Goal: Find specific page/section: Find specific page/section

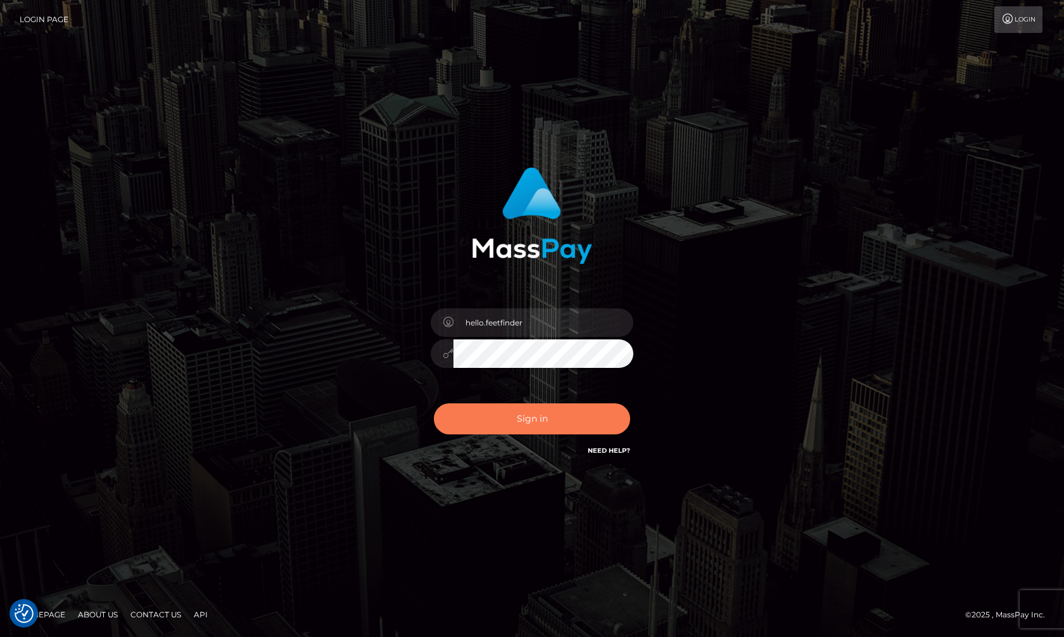
click at [569, 410] on button "Sign in" at bounding box center [532, 418] width 196 height 31
type input "hello.feetfinder"
click at [529, 410] on button "Sign in" at bounding box center [532, 418] width 196 height 31
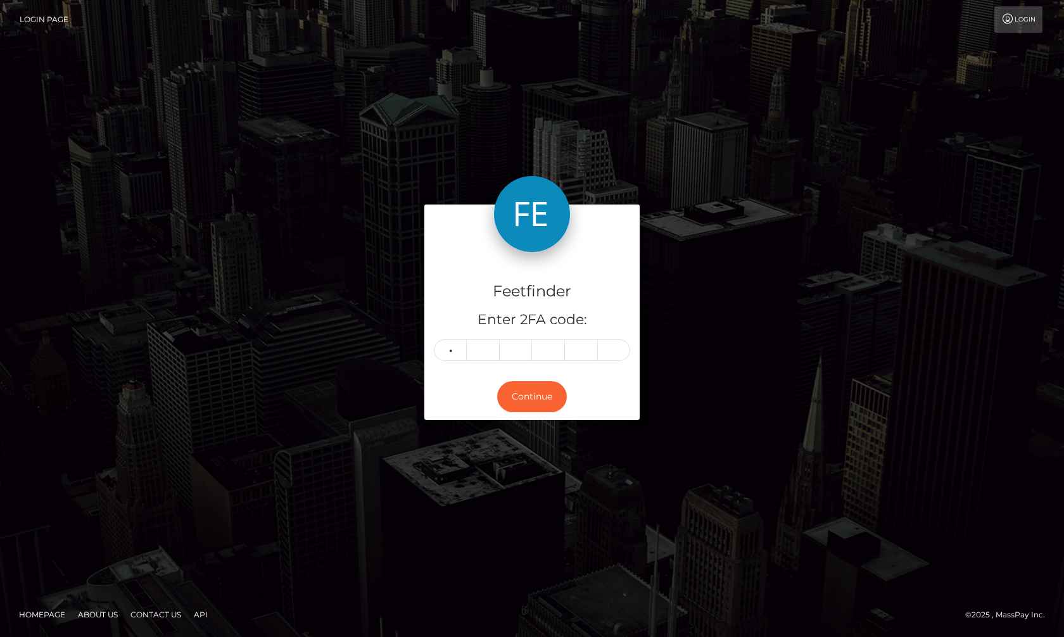
type input "3"
type input "5"
type input "9"
type input "8"
type input "6"
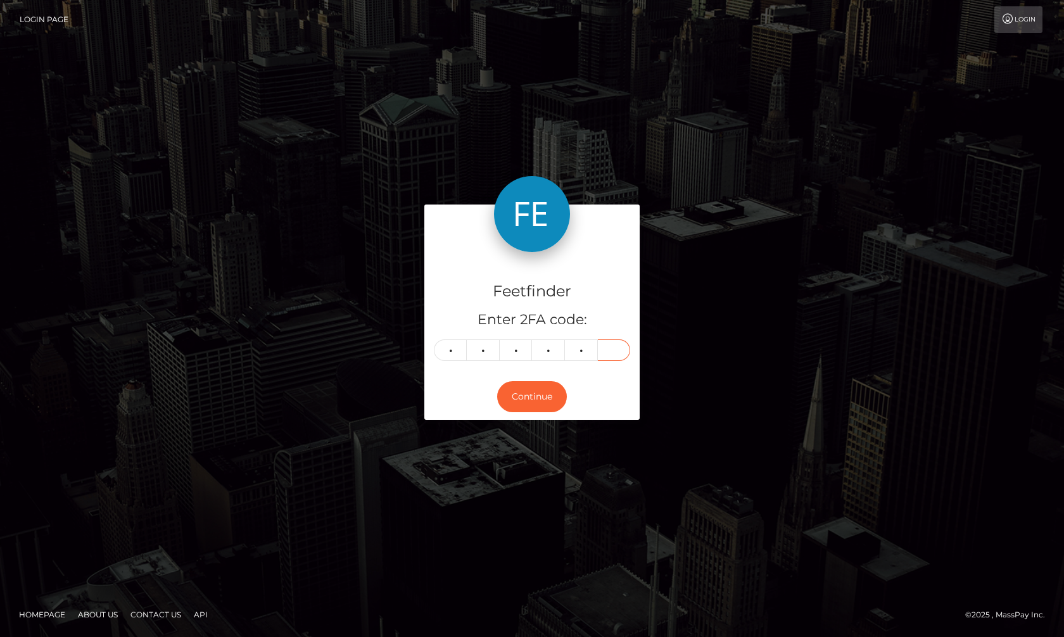
type input "9"
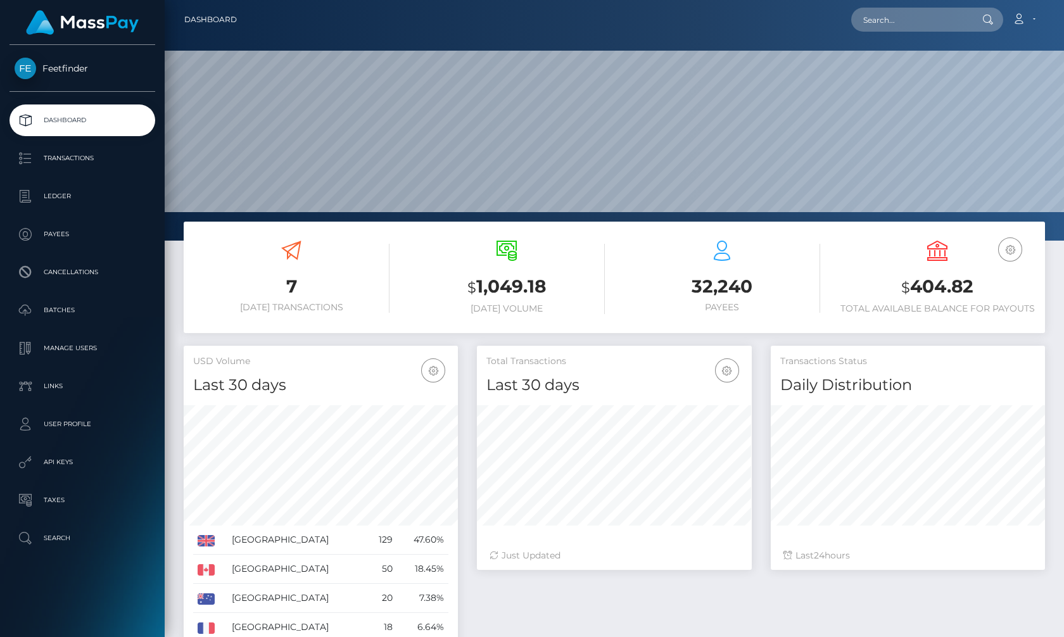
scroll to position [225, 274]
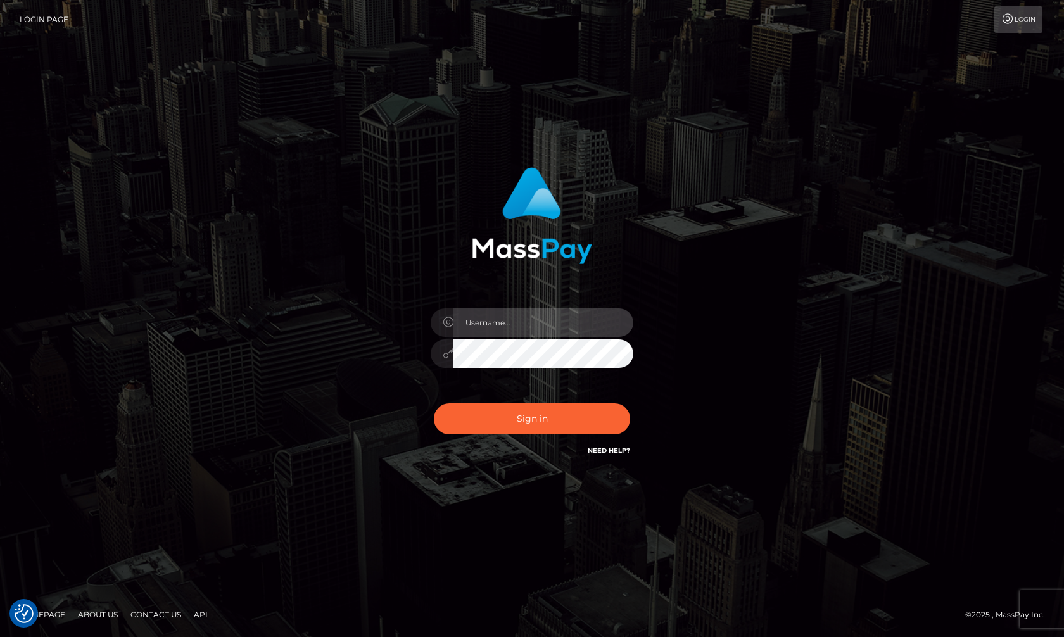
type input "hello.feetfinder"
click at [573, 318] on input "hello.feetfinder" at bounding box center [543, 322] width 180 height 28
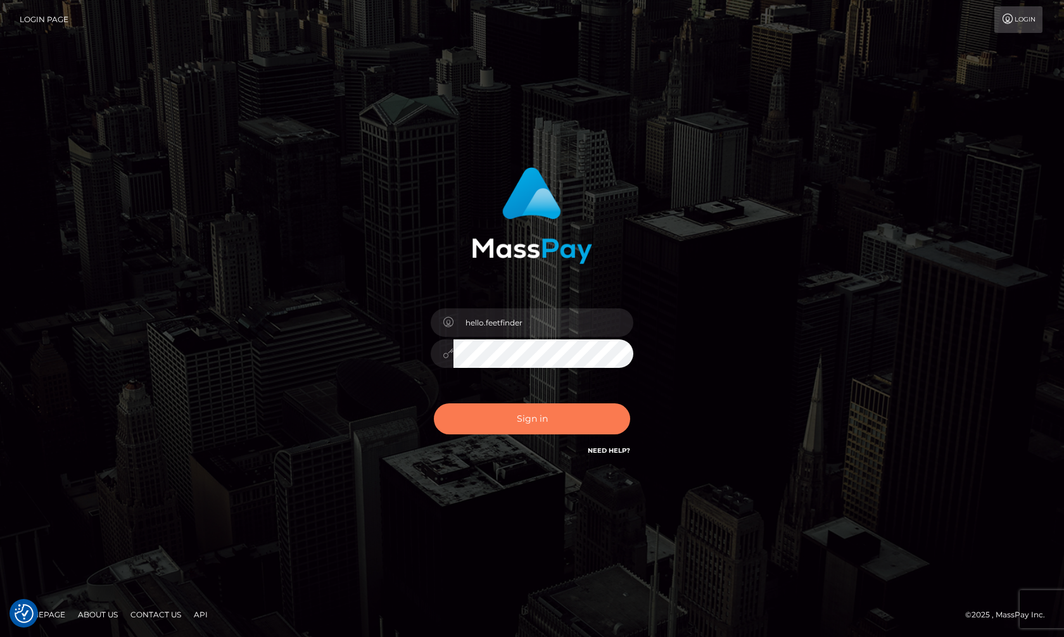
click at [582, 416] on button "Sign in" at bounding box center [532, 418] width 196 height 31
type input "hello.feetfinder"
click at [538, 417] on button "Sign in" at bounding box center [532, 418] width 196 height 31
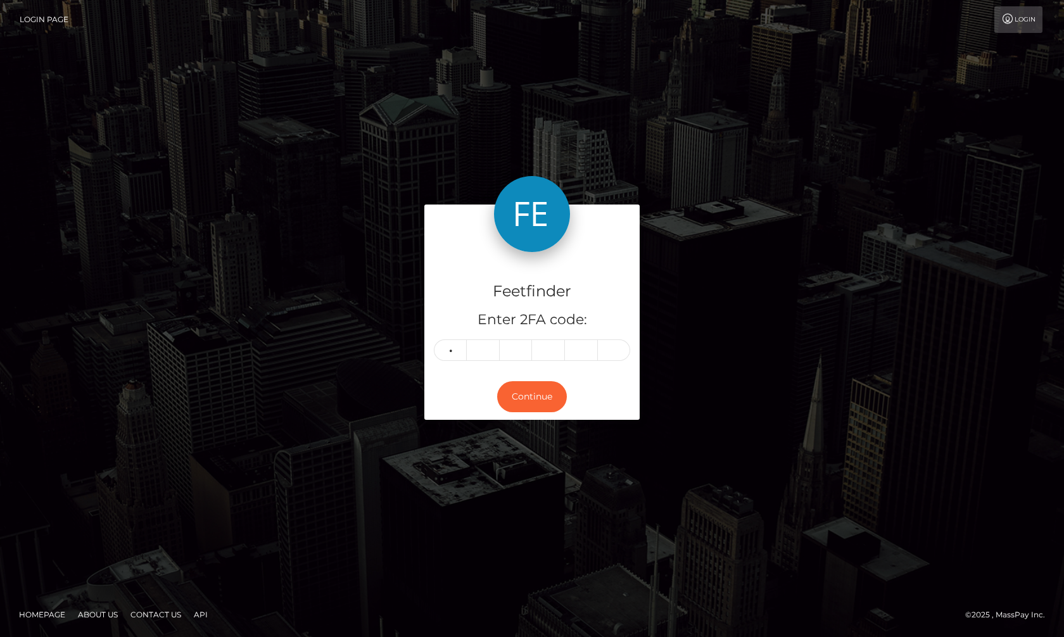
type input "7"
type input "1"
type input "4"
type input "6"
type input "8"
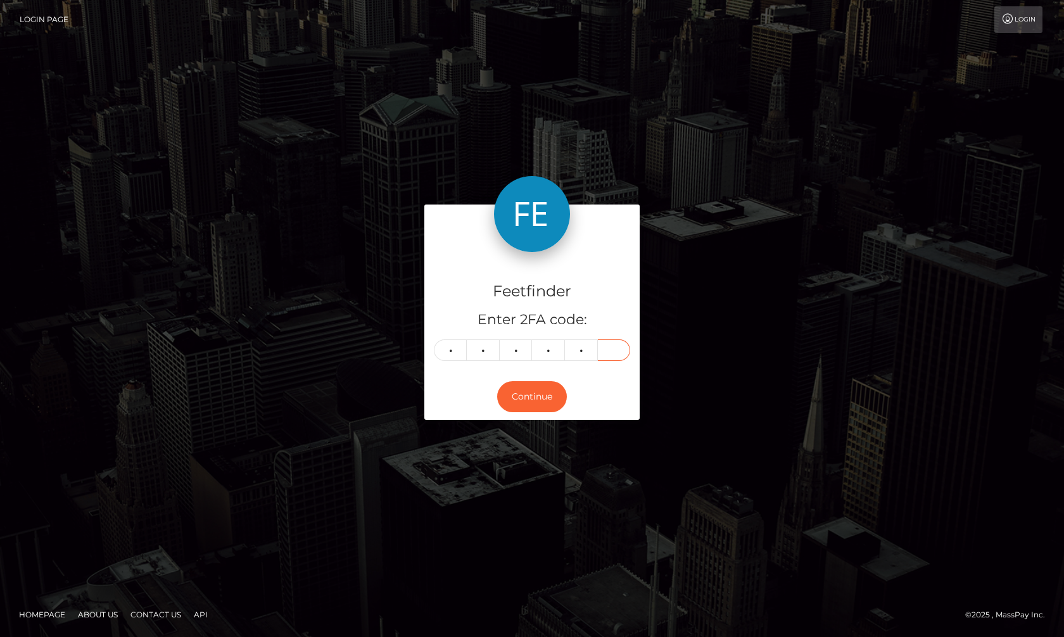
type input "3"
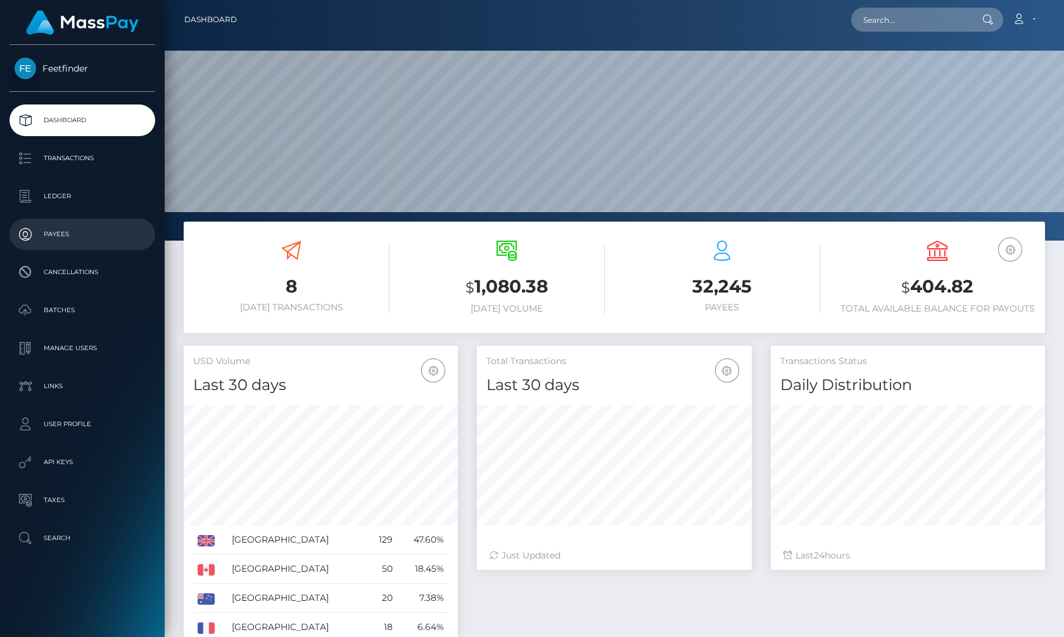
scroll to position [225, 274]
click at [70, 239] on p "Payees" at bounding box center [83, 234] width 136 height 19
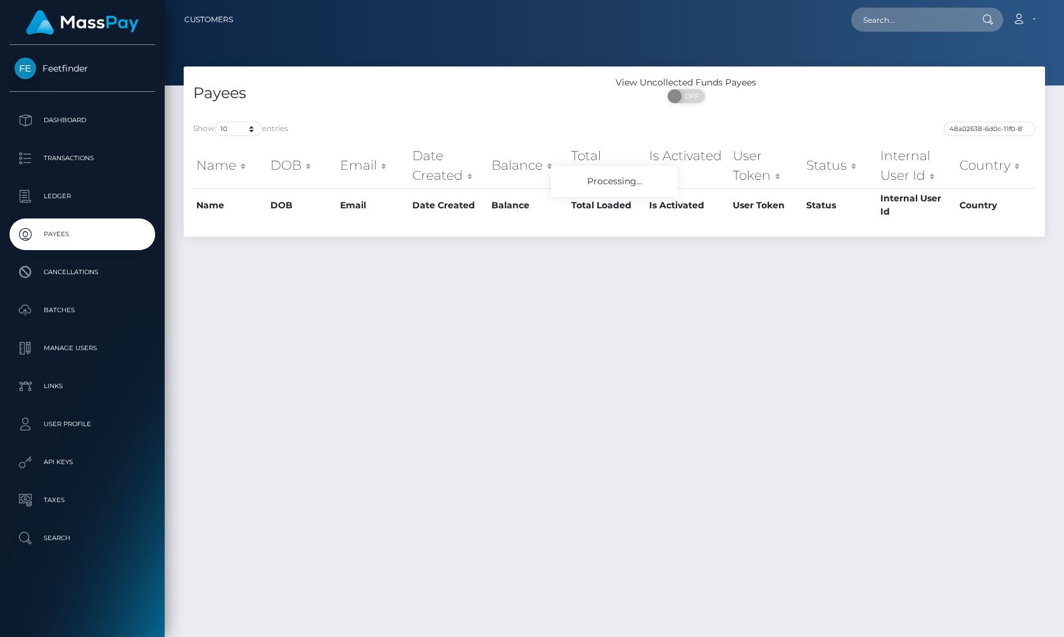
scroll to position [0, 51]
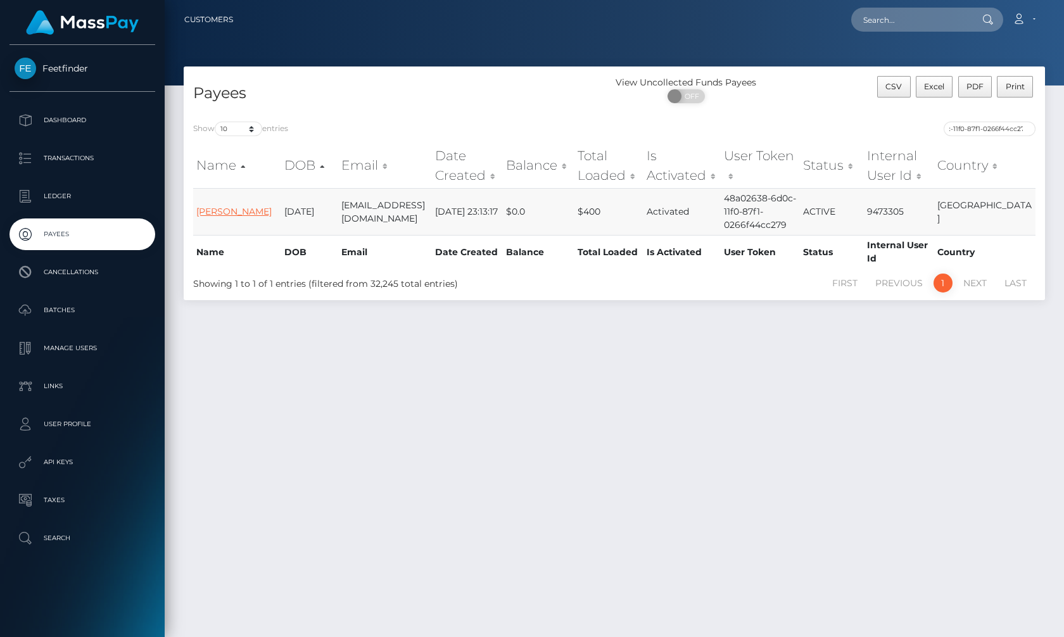
type input "48a02638-6d0c-11f0-87f1-0266f44cc279"
click at [229, 215] on link "[PERSON_NAME]" at bounding box center [233, 211] width 75 height 11
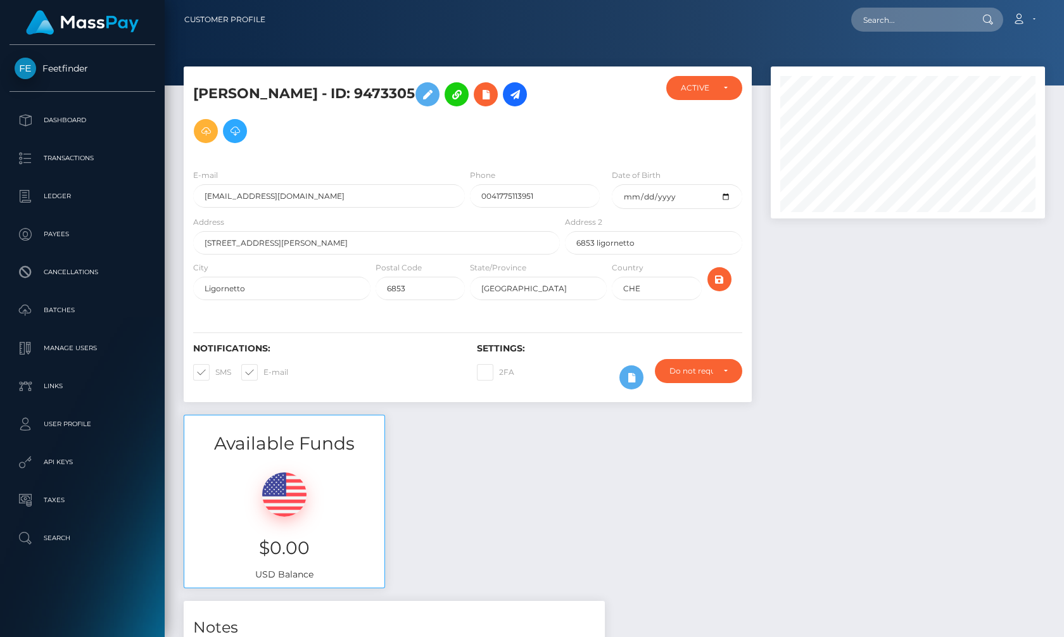
scroll to position [151, 274]
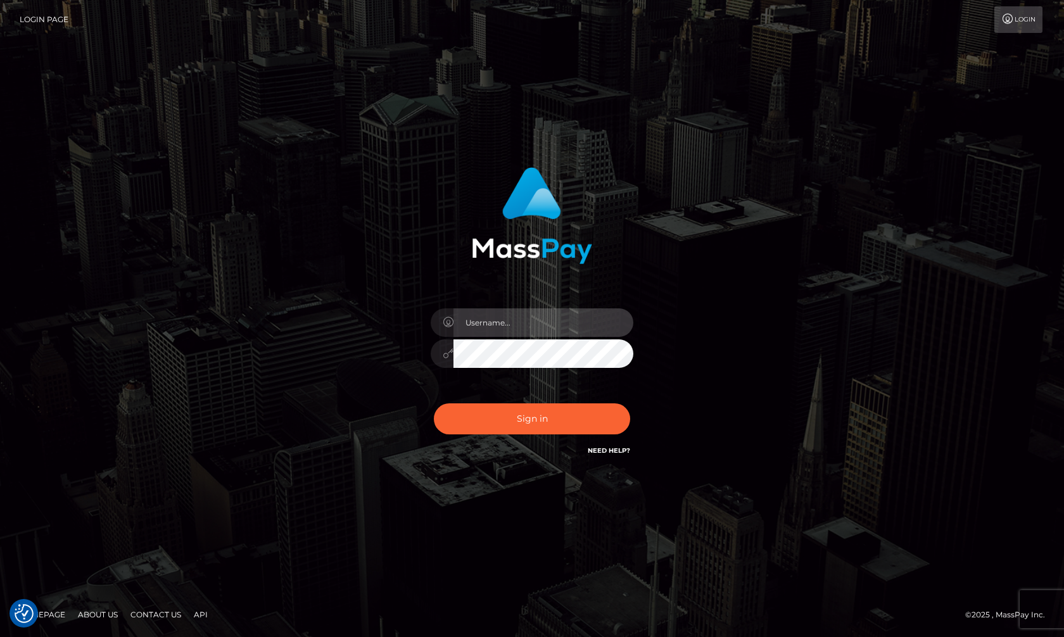
type input "hello.feetfinder"
click at [584, 333] on input "hello.feetfinder" at bounding box center [543, 322] width 180 height 28
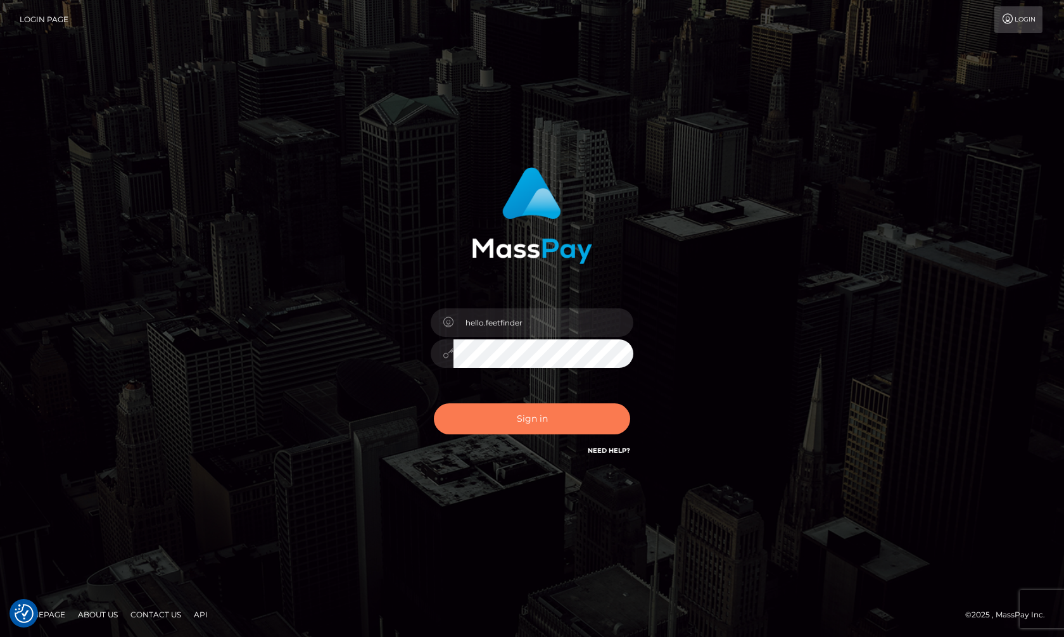
click at [567, 417] on button "Sign in" at bounding box center [532, 418] width 196 height 31
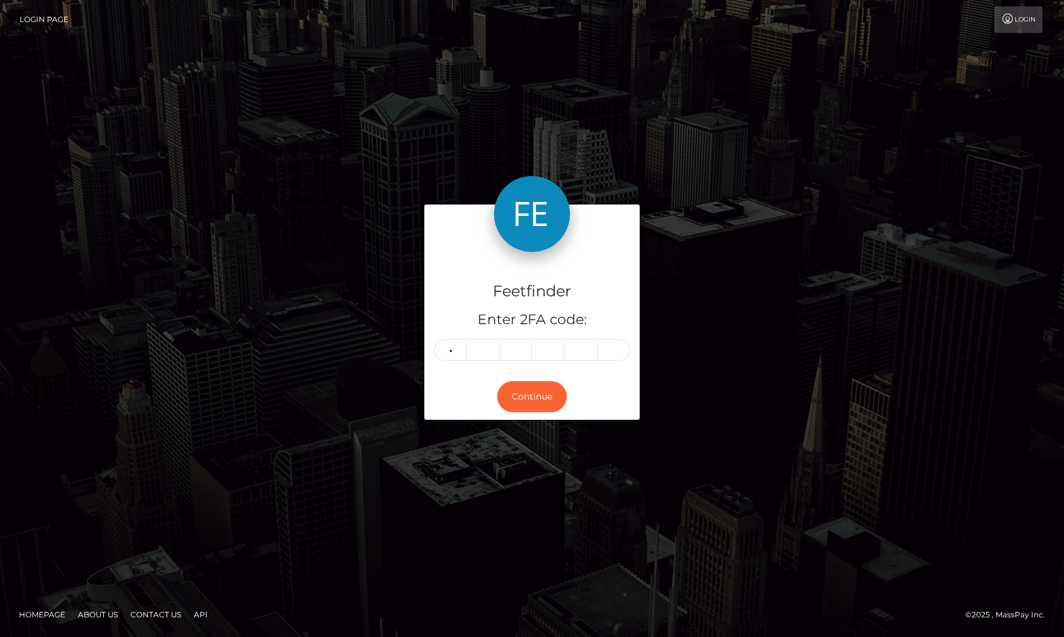
type input "2"
type input "9"
type input "3"
type input "6"
type input "3"
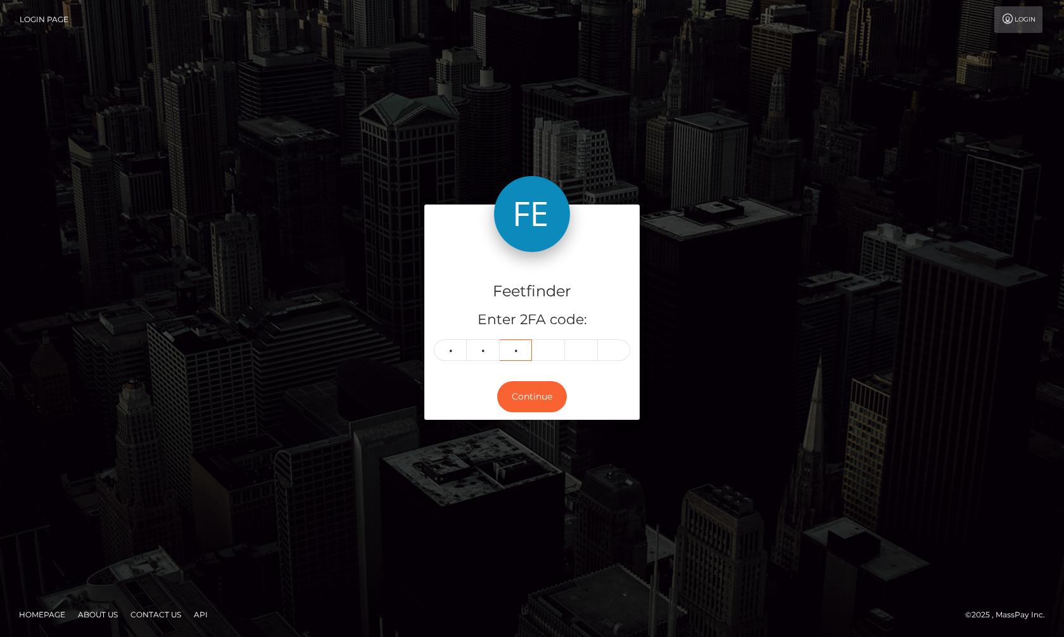
type input "6"
type input "2"
type input "6"
type input "1"
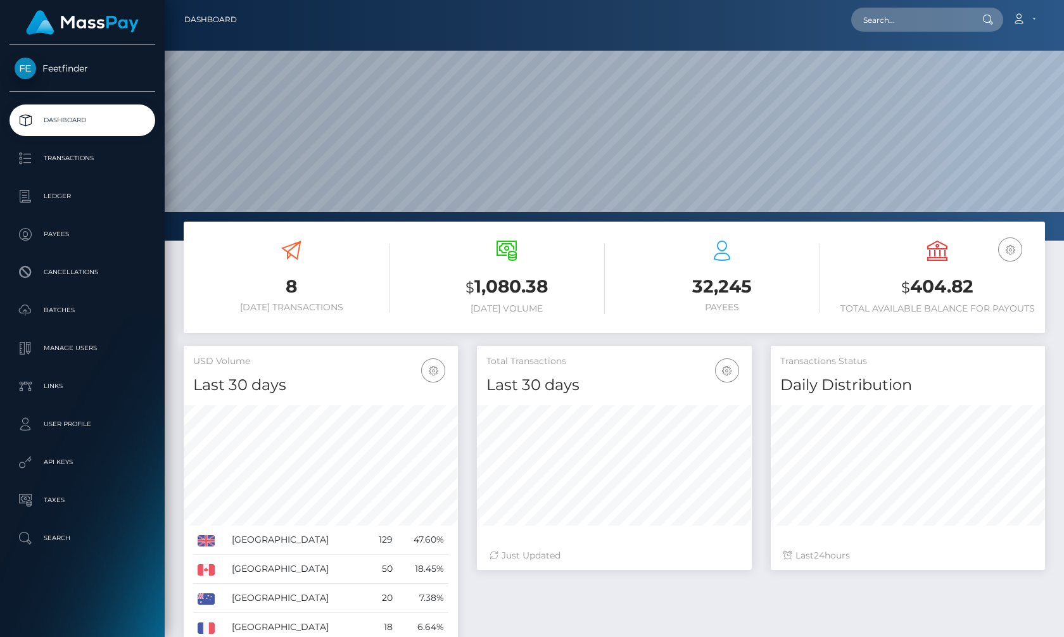
scroll to position [225, 274]
click at [56, 238] on p "Payees" at bounding box center [83, 234] width 136 height 19
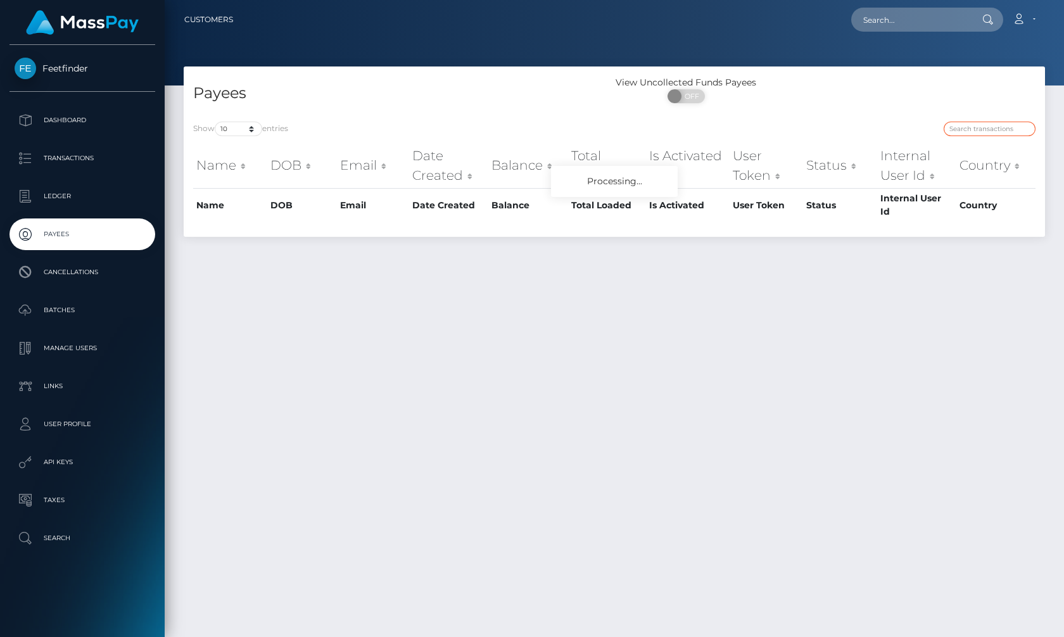
click at [977, 129] on input "search" at bounding box center [989, 129] width 92 height 15
paste input "96ab6c74-924b-11f0-bd85-0694aced620b"
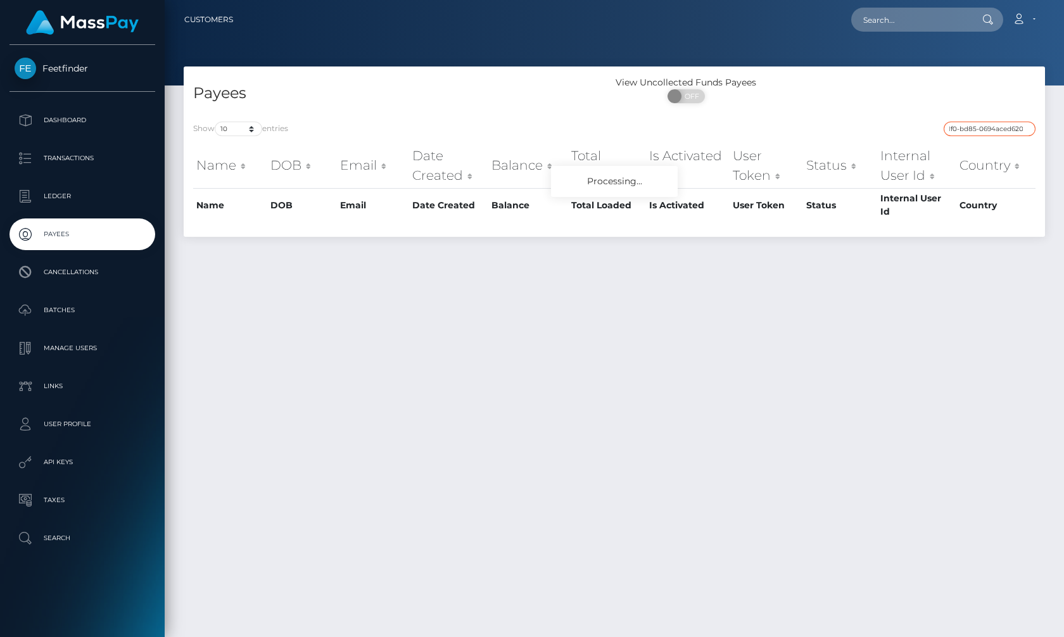
type input "96ab6c74-924b-11f0-bd85-0694aced620b"
